Goal: Check status: Check status

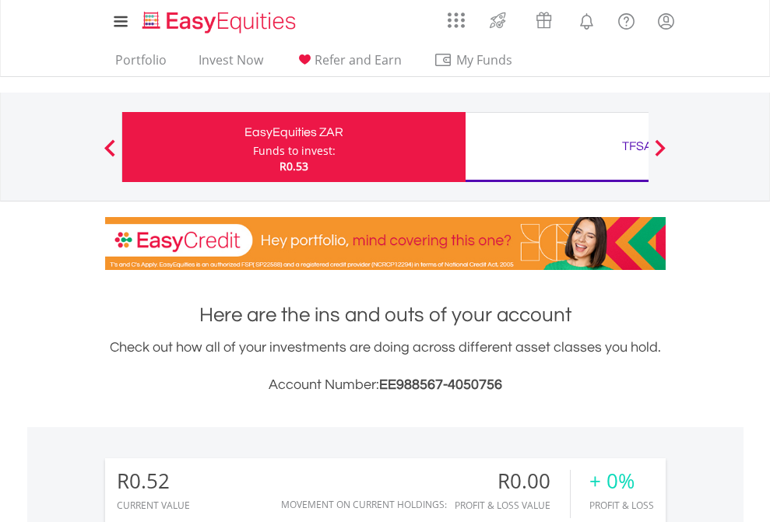
scroll to position [150, 244]
click at [253, 147] on div "Funds to invest:" at bounding box center [294, 151] width 83 height 16
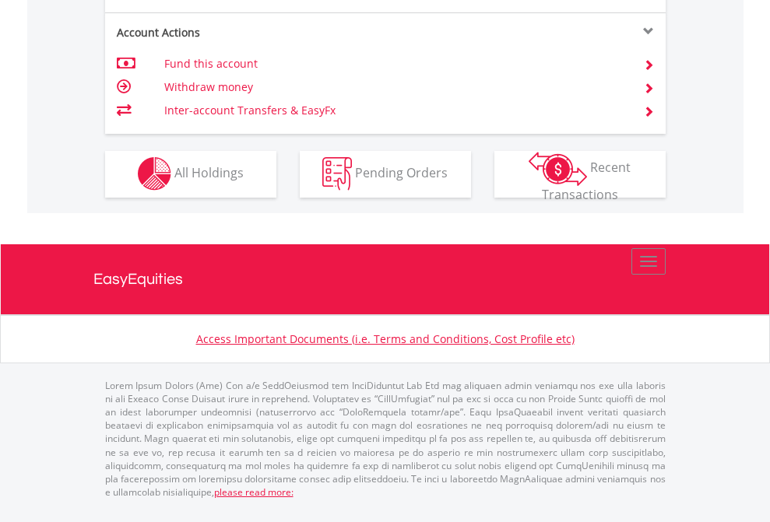
scroll to position [1456, 0]
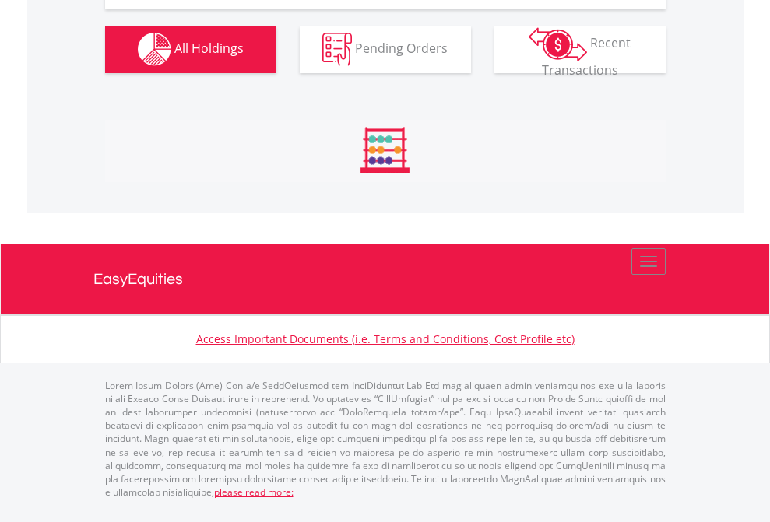
scroll to position [1542, 0]
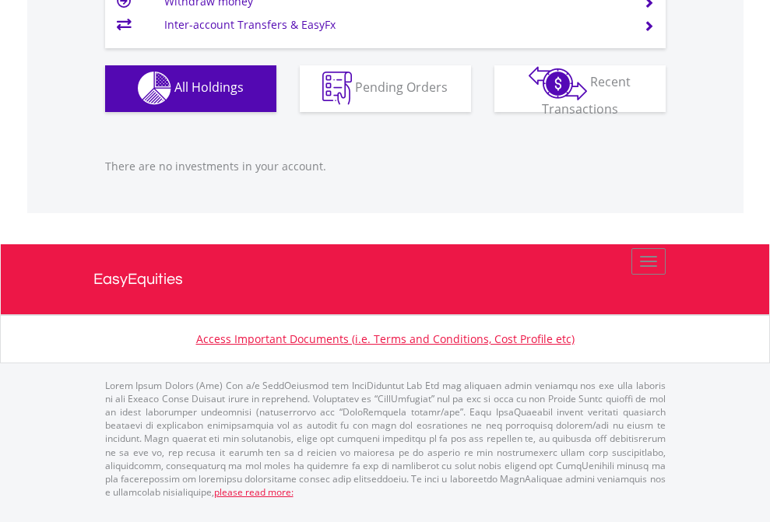
scroll to position [150, 244]
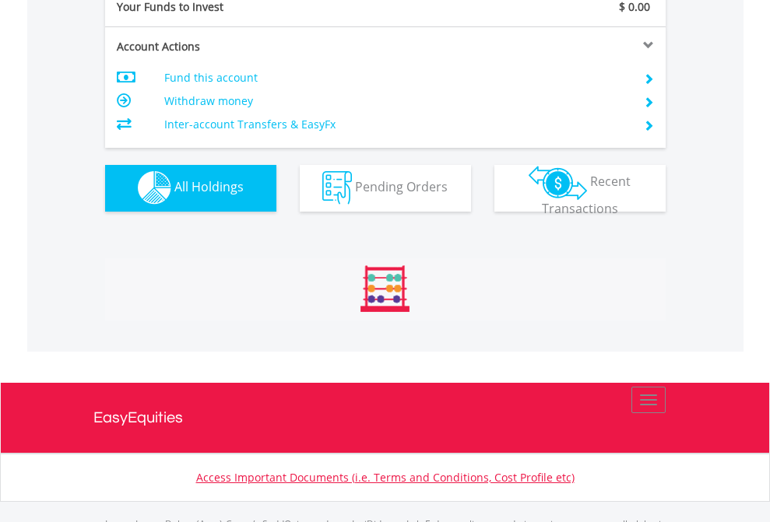
scroll to position [1542, 0]
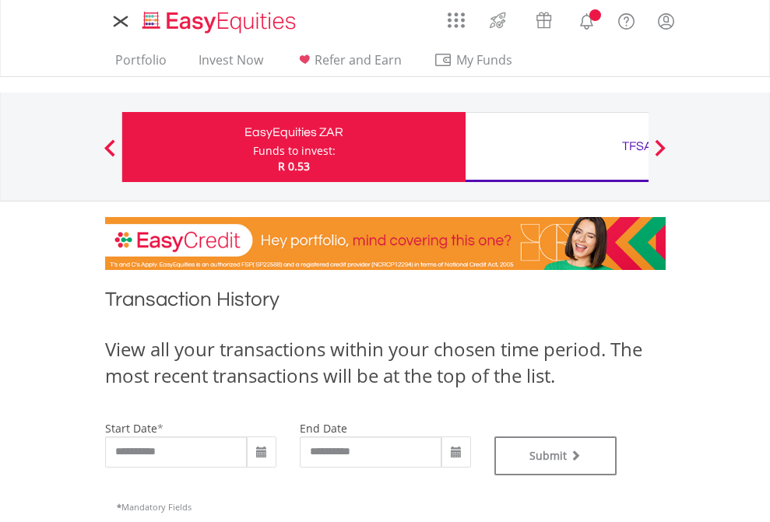
type input "**********"
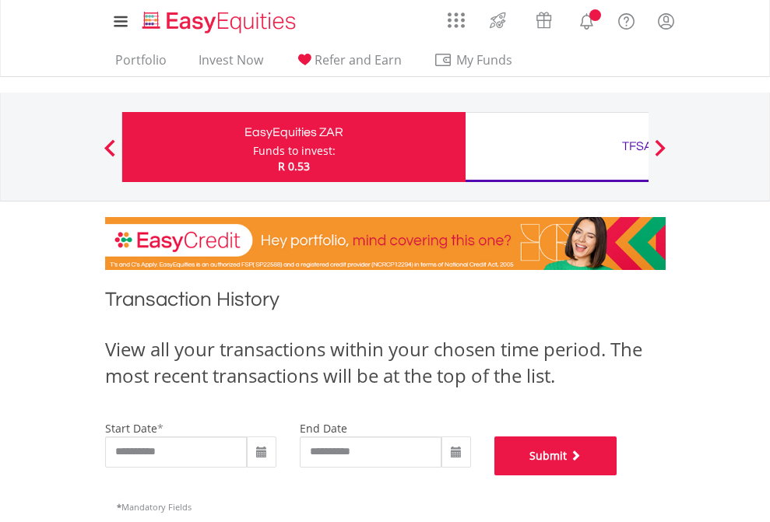
click at [617, 476] on button "Submit" at bounding box center [555, 456] width 123 height 39
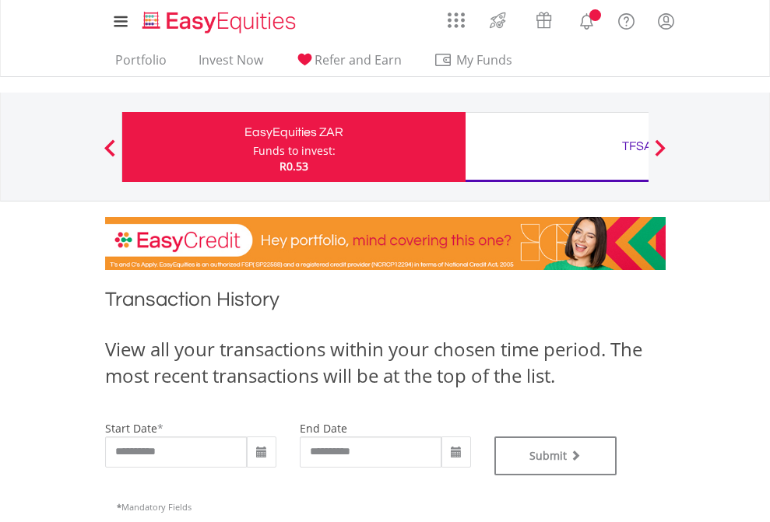
click at [557, 147] on div "TFSA" at bounding box center [637, 146] width 325 height 22
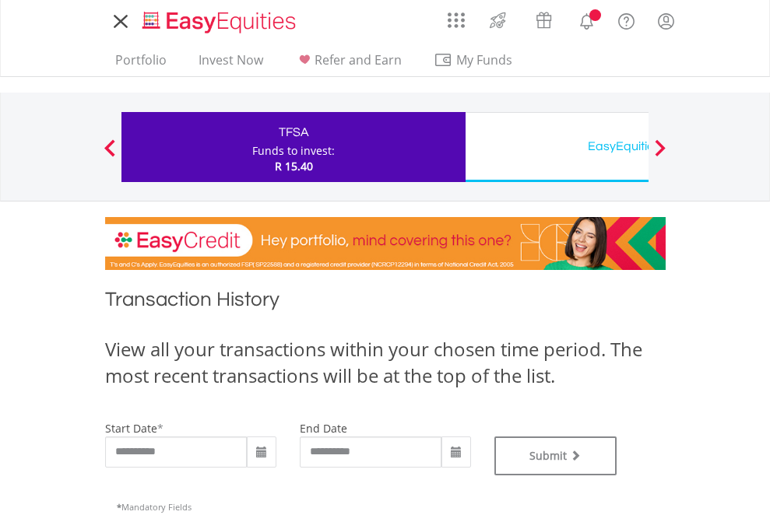
type input "**********"
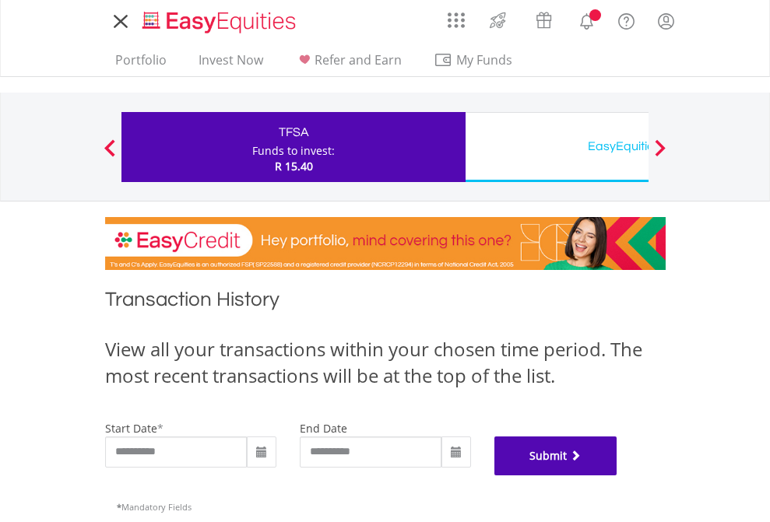
click at [617, 476] on button "Submit" at bounding box center [555, 456] width 123 height 39
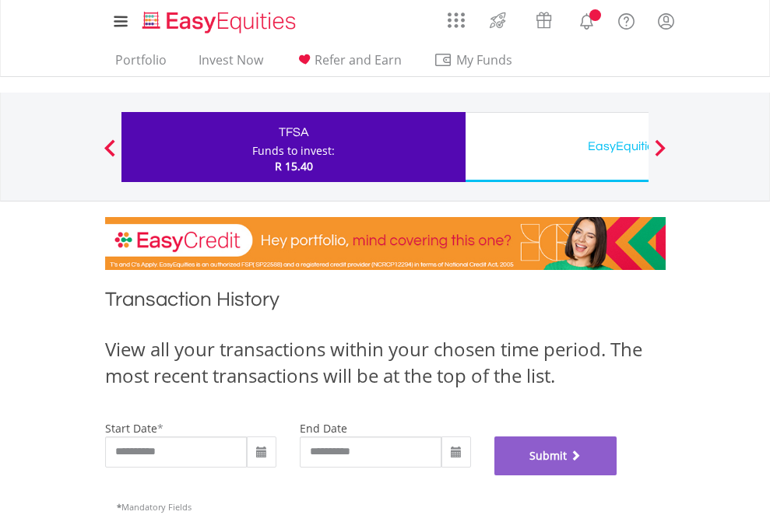
scroll to position [631, 0]
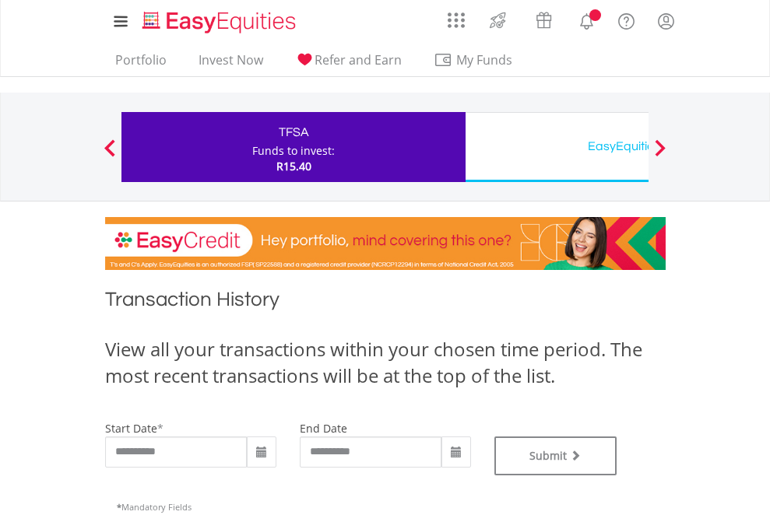
click at [557, 147] on div "EasyEquities USD" at bounding box center [637, 146] width 325 height 22
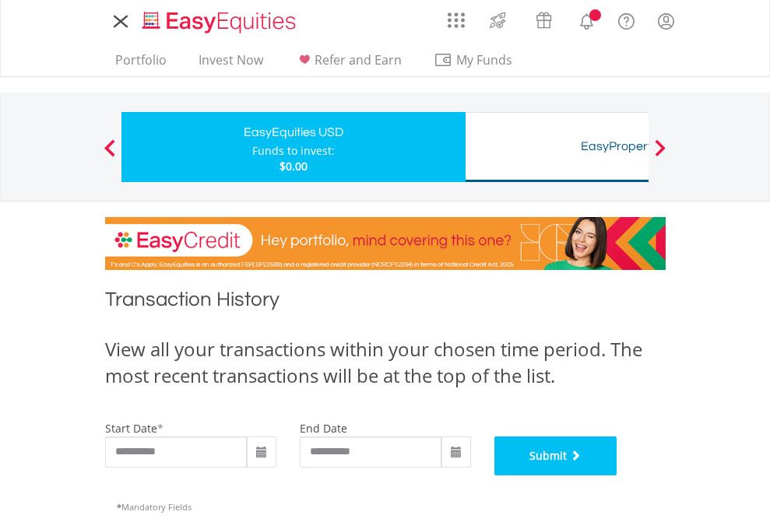
click at [617, 476] on button "Submit" at bounding box center [555, 456] width 123 height 39
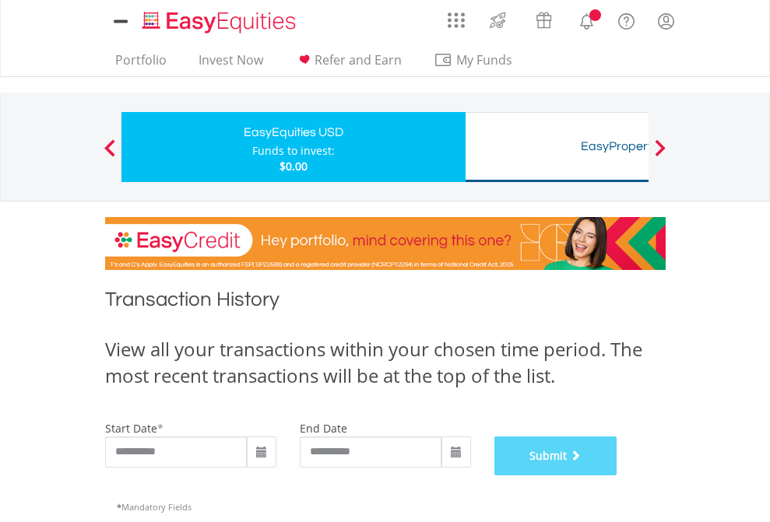
scroll to position [631, 0]
